Goal: Information Seeking & Learning: Learn about a topic

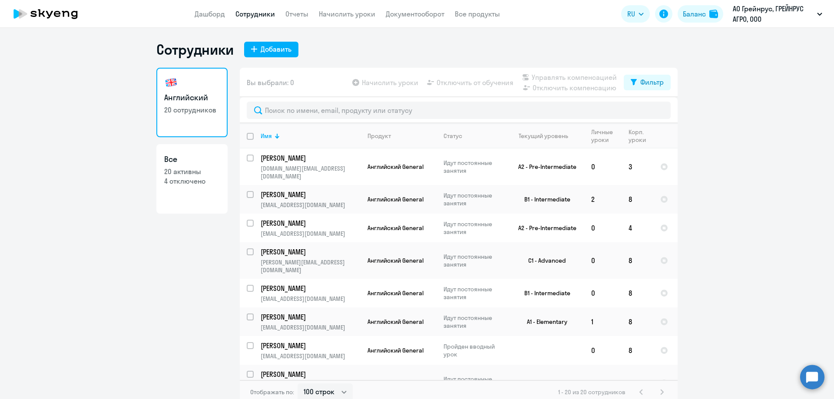
select select "100"
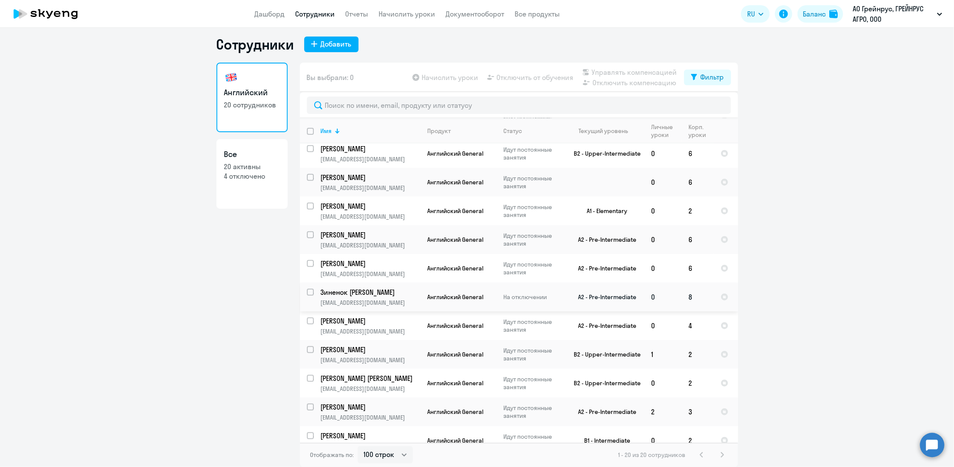
scroll to position [272, 0]
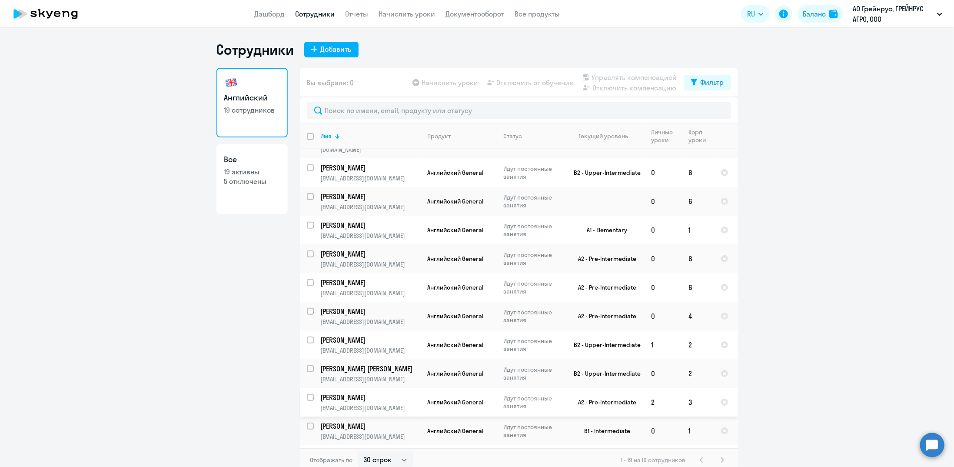
scroll to position [5, 0]
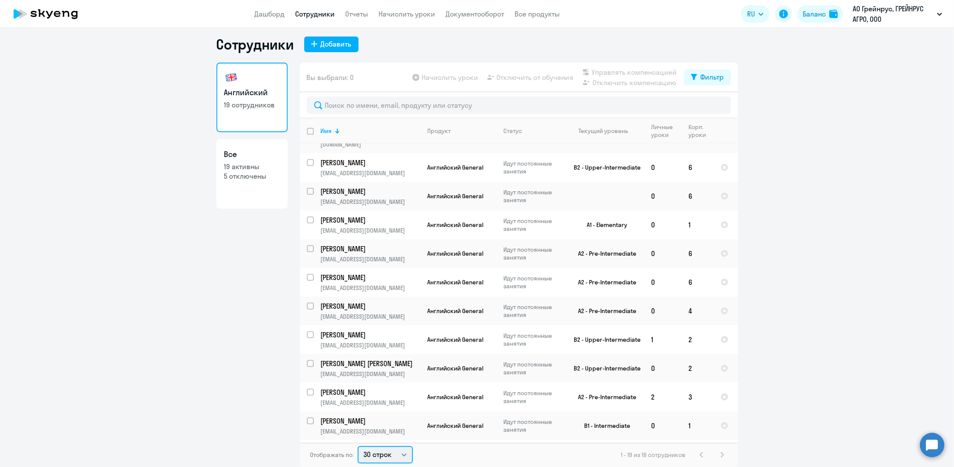
click at [365, 451] on select "30 строк 50 строк 100 строк" at bounding box center [385, 454] width 55 height 17
select select "100"
click at [358, 446] on select "30 строк 50 строк 100 строк" at bounding box center [385, 454] width 55 height 17
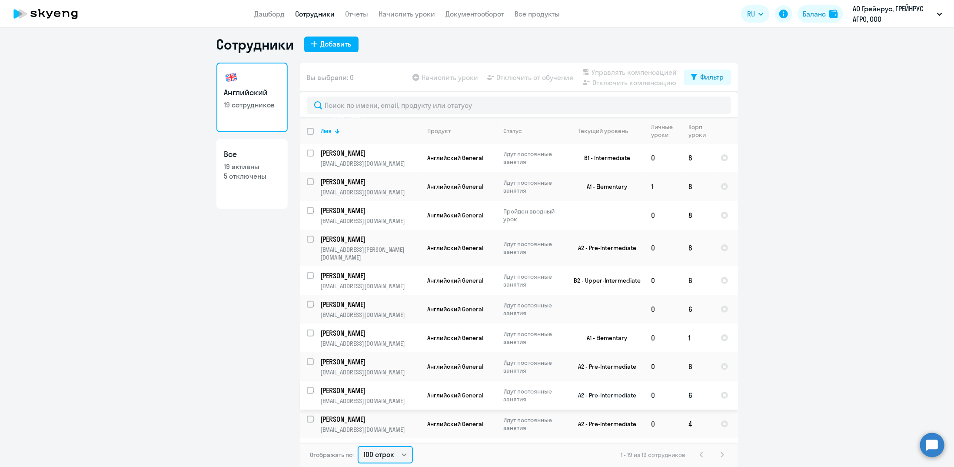
scroll to position [243, 0]
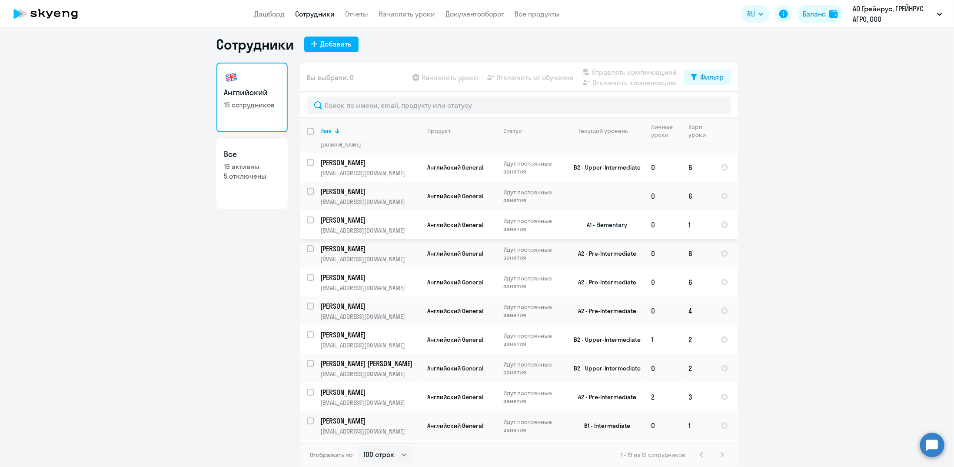
click at [366, 226] on p "[EMAIL_ADDRESS][DOMAIN_NAME]" at bounding box center [370, 230] width 99 height 8
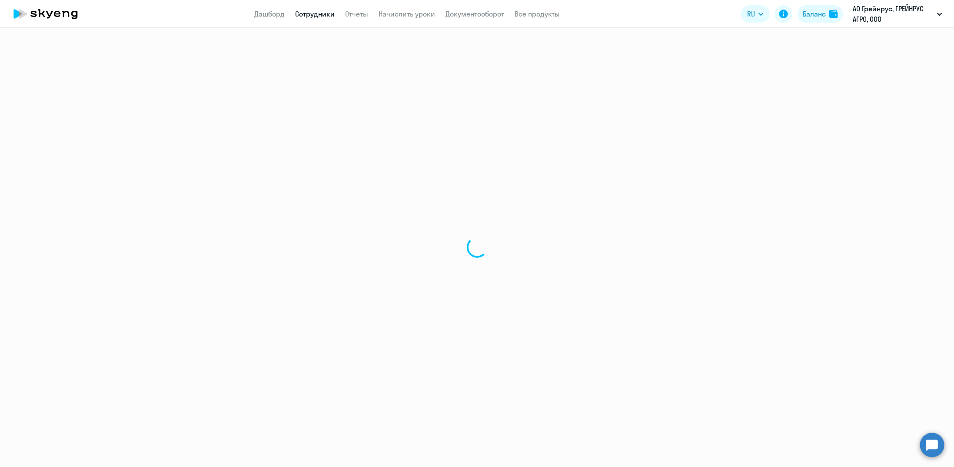
select select "english"
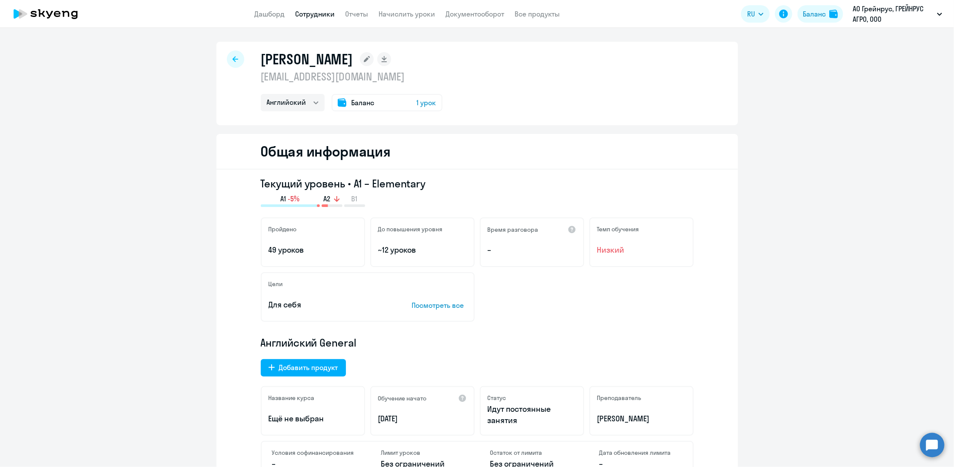
click at [231, 63] on div at bounding box center [235, 58] width 17 height 17
select select "30"
